Goal: Find specific page/section: Find specific page/section

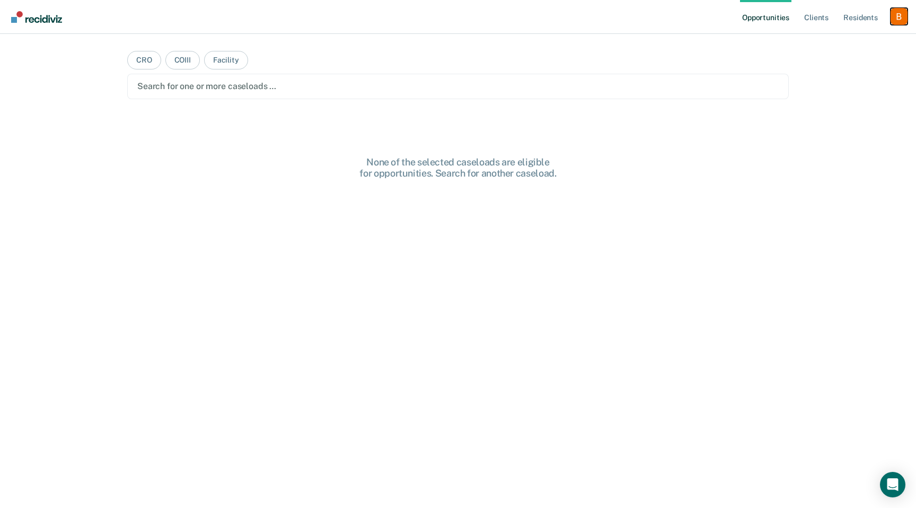
click at [899, 15] on div "Profile dropdown button" at bounding box center [899, 16] width 17 height 17
click at [857, 41] on link "Profile" at bounding box center [856, 43] width 85 height 9
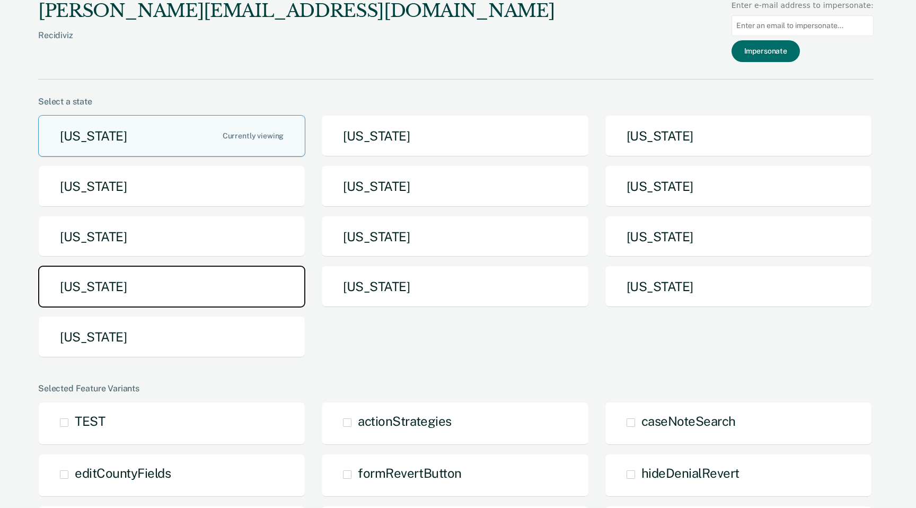
click at [178, 303] on button "[US_STATE]" at bounding box center [171, 287] width 267 height 42
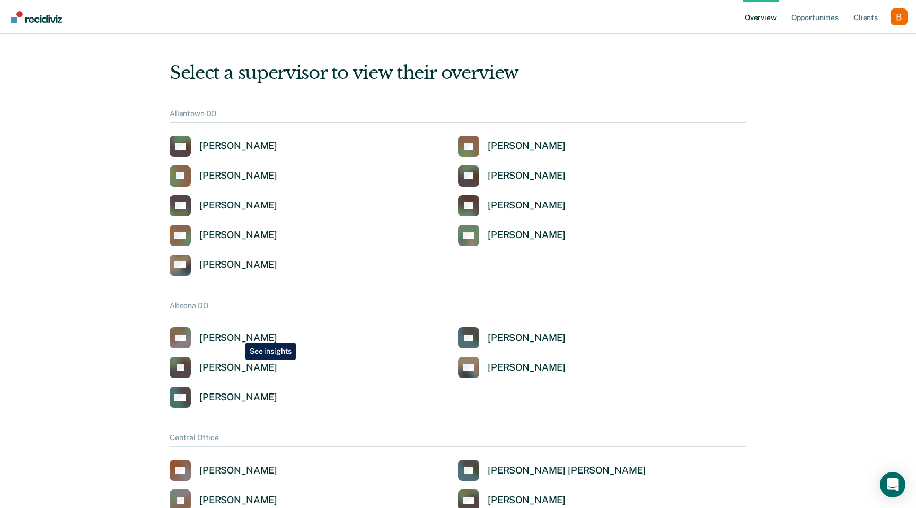
scroll to position [3, 0]
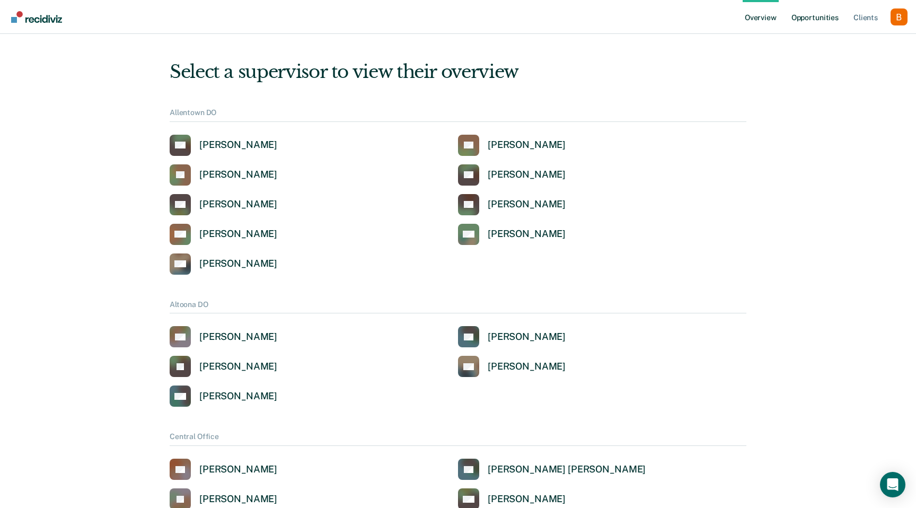
click at [798, 27] on link "Opportunities" at bounding box center [814, 17] width 51 height 34
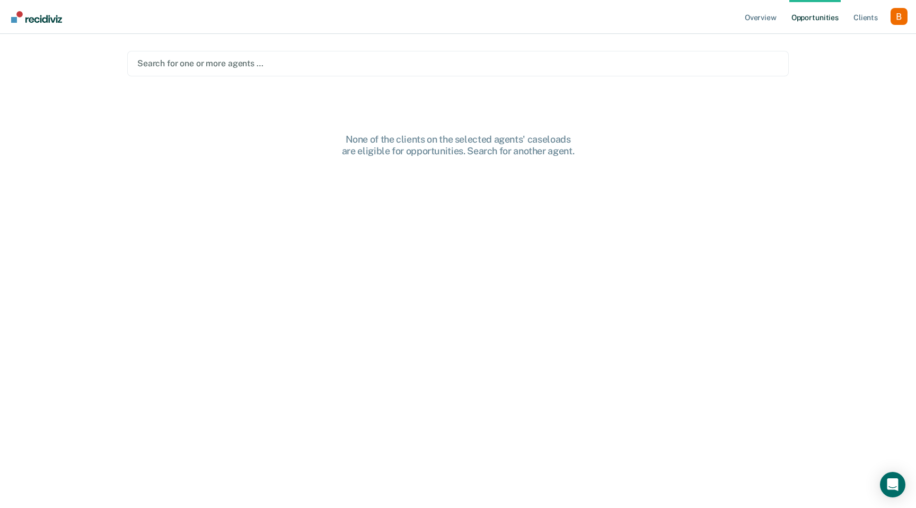
click at [350, 62] on div at bounding box center [458, 63] width 642 height 12
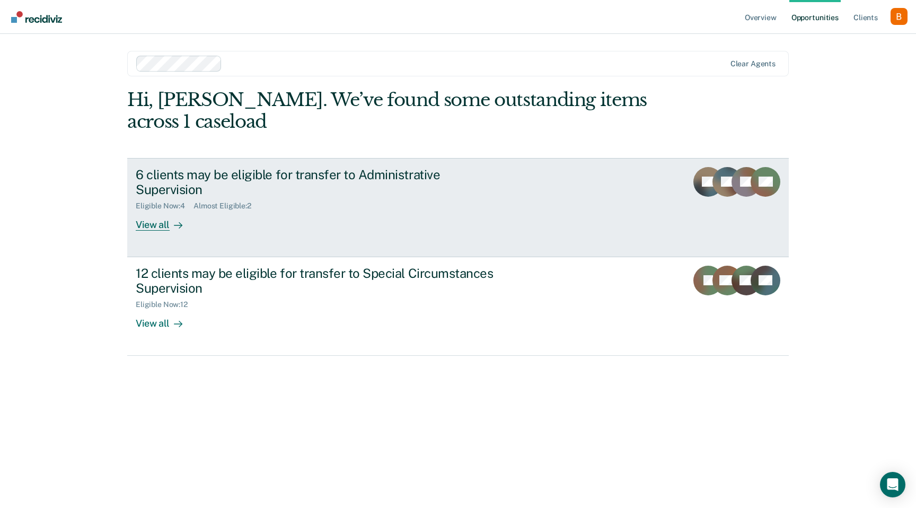
click at [264, 197] on div "Eligible Now : 4 Almost Eligible : 2" at bounding box center [322, 203] width 372 height 13
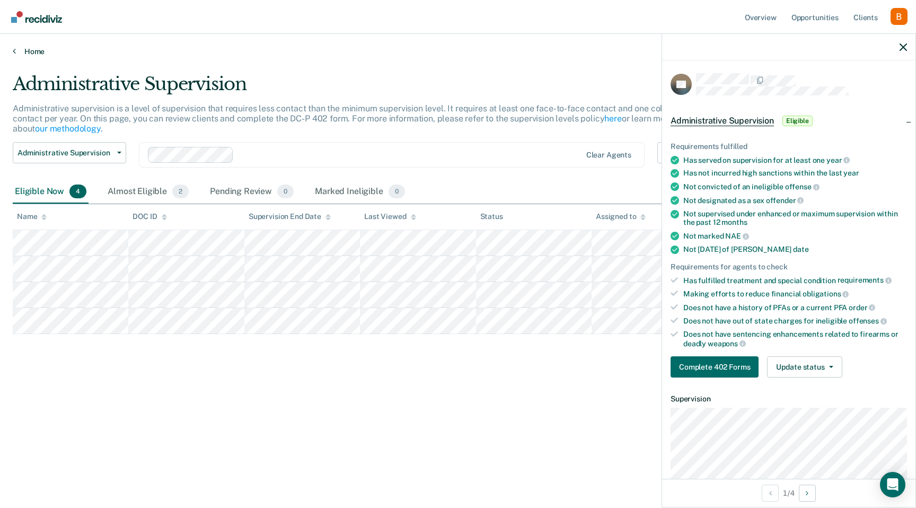
click at [19, 48] on link "Home" at bounding box center [458, 52] width 891 height 10
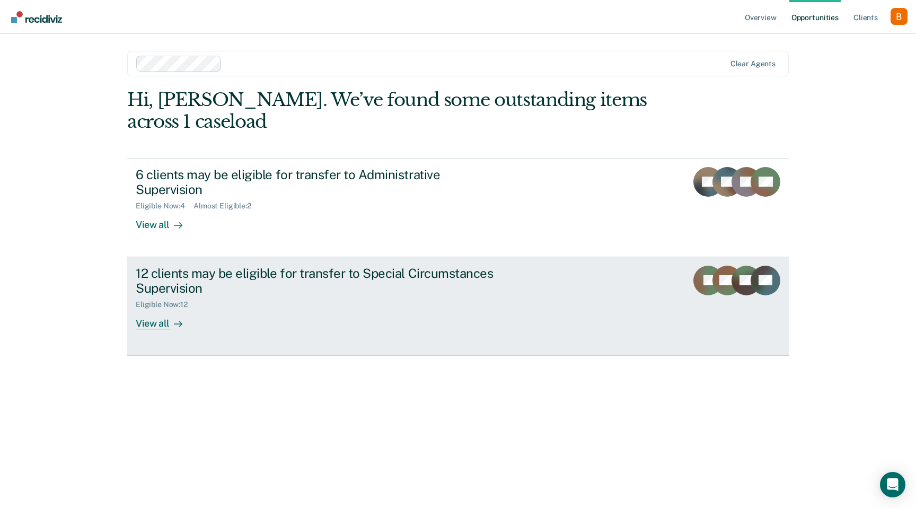
click at [207, 271] on div "12 clients may be eligible for transfer to Special Circumstances Supervision" at bounding box center [322, 281] width 372 height 31
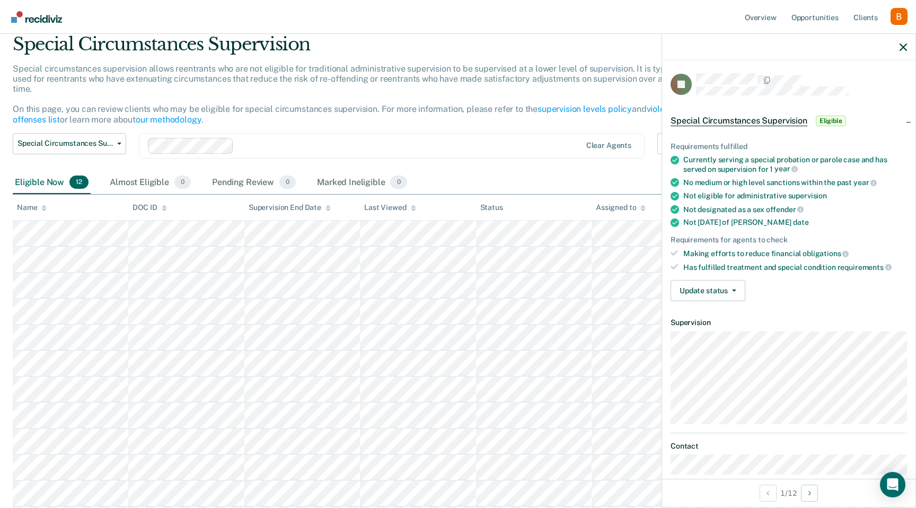
scroll to position [49, 0]
